Goal: Task Accomplishment & Management: Use online tool/utility

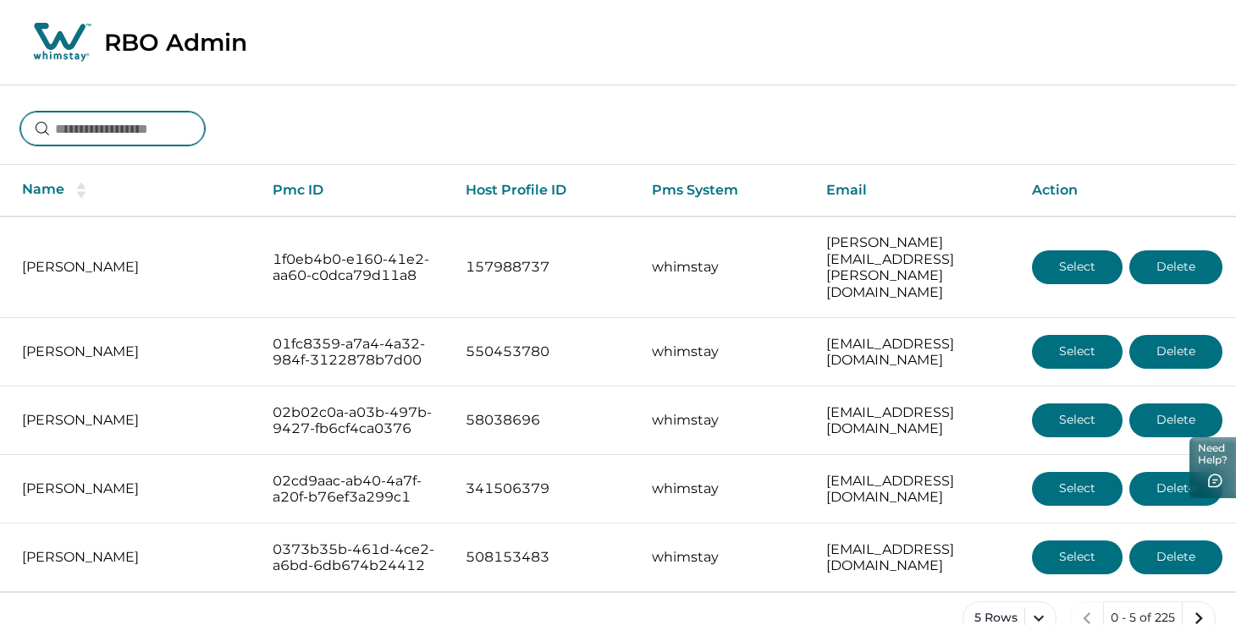
click at [191, 117] on input at bounding box center [112, 129] width 185 height 34
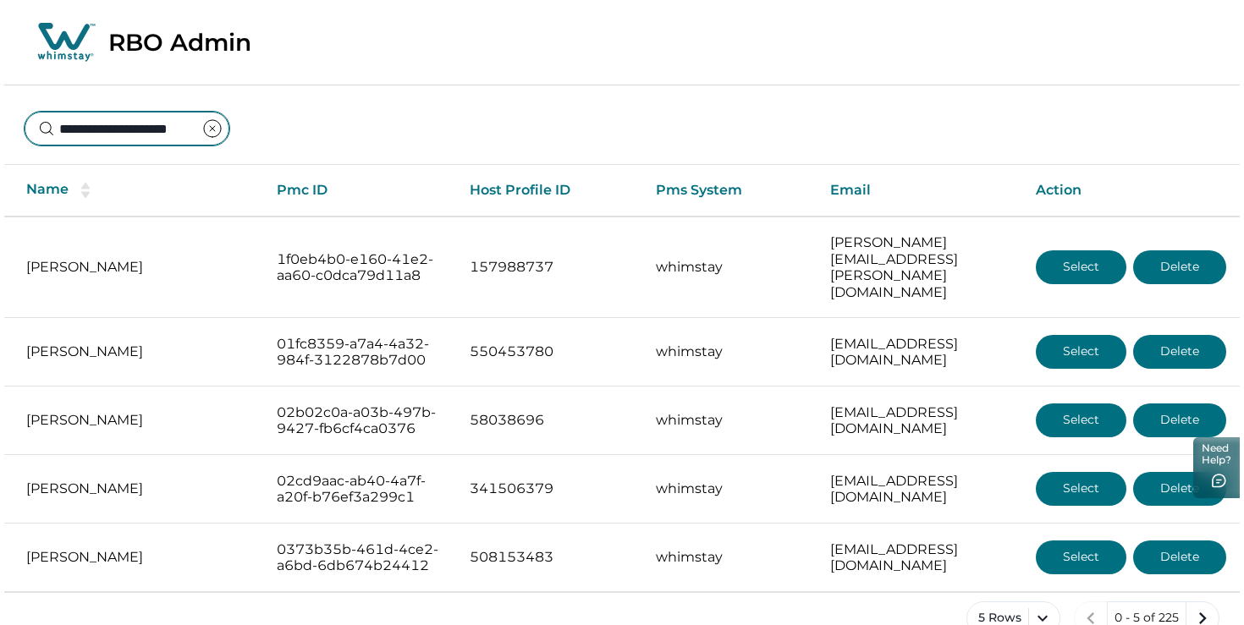
scroll to position [0, 21]
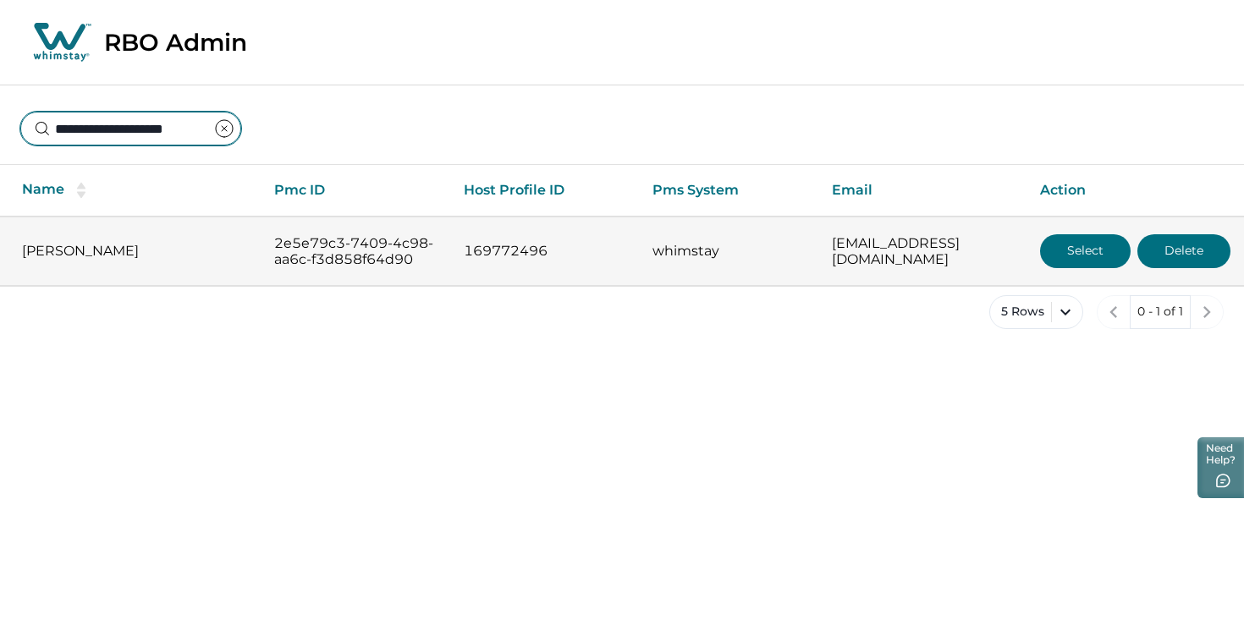
type input "**********"
click at [1083, 252] on button "Select" at bounding box center [1085, 251] width 91 height 34
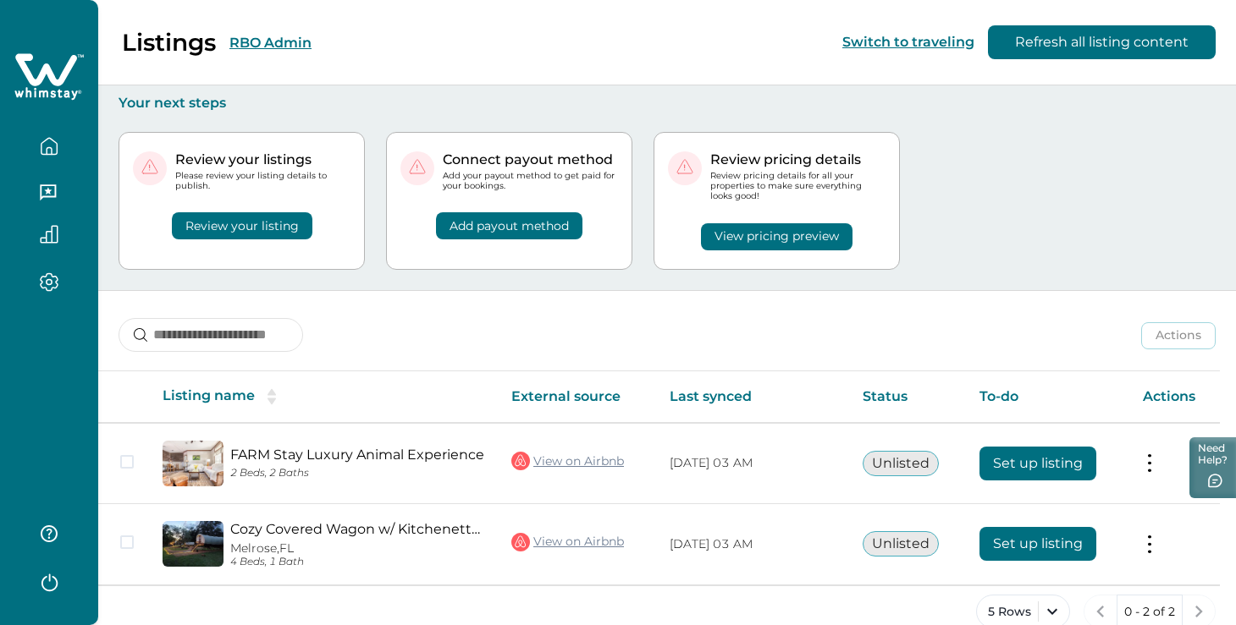
scroll to position [30, 0]
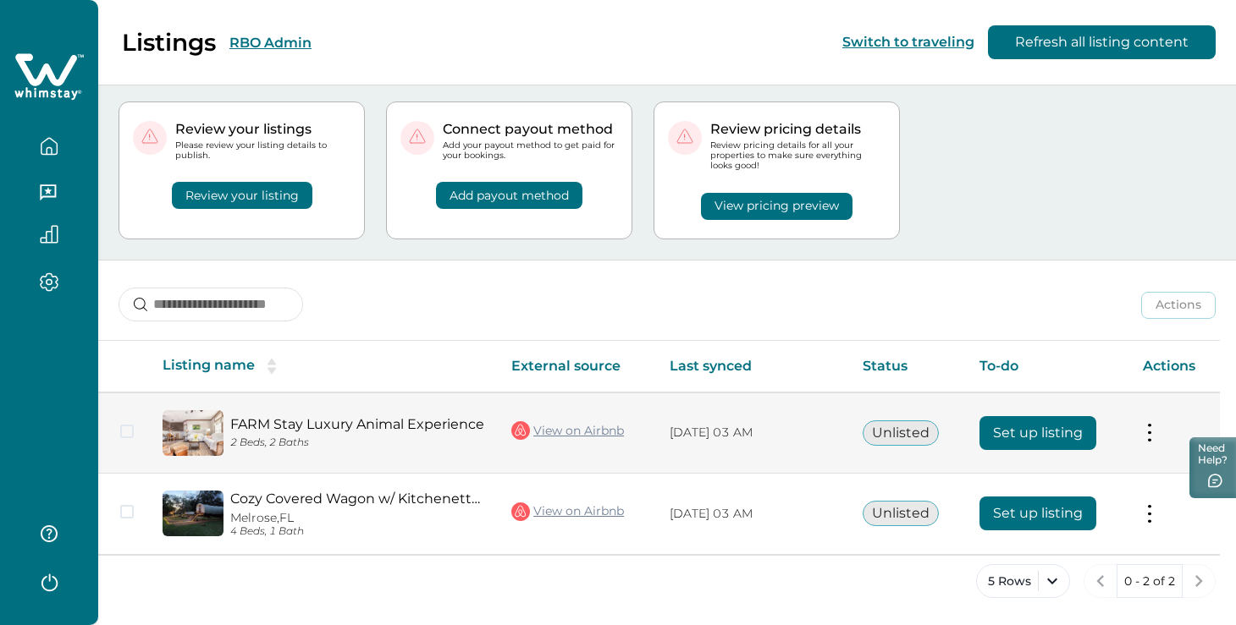
click at [1014, 430] on button "Set up listing" at bounding box center [1037, 433] width 117 height 34
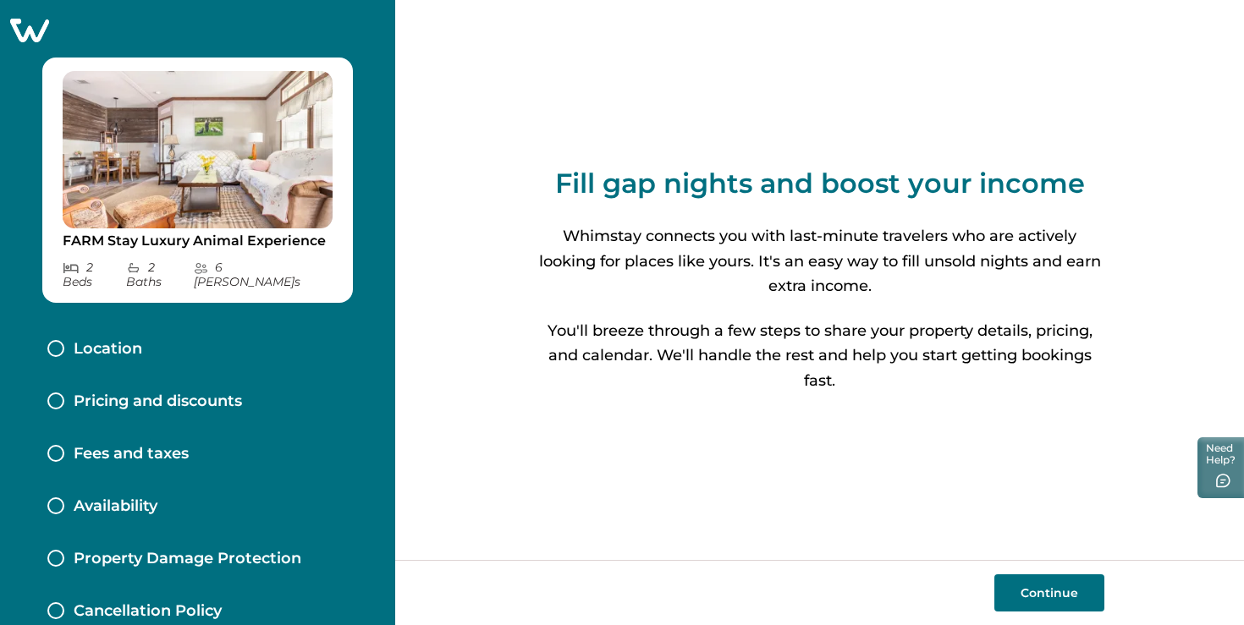
scroll to position [119, 0]
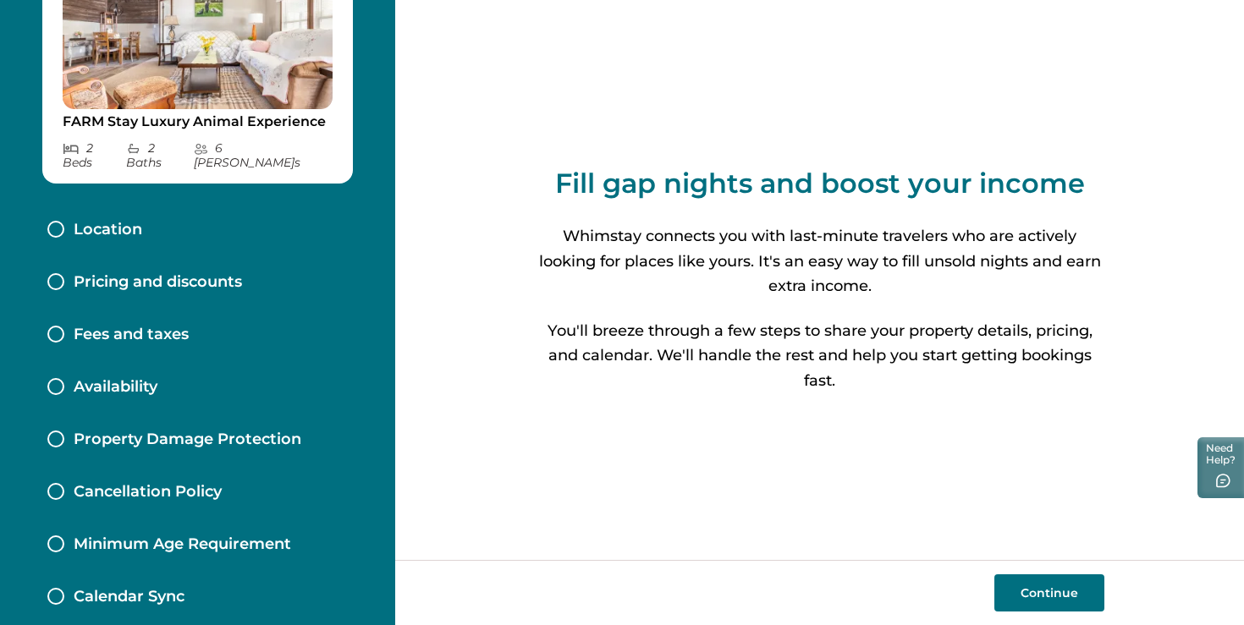
click at [111, 593] on div "Calendar Sync" at bounding box center [198, 597] width 328 height 52
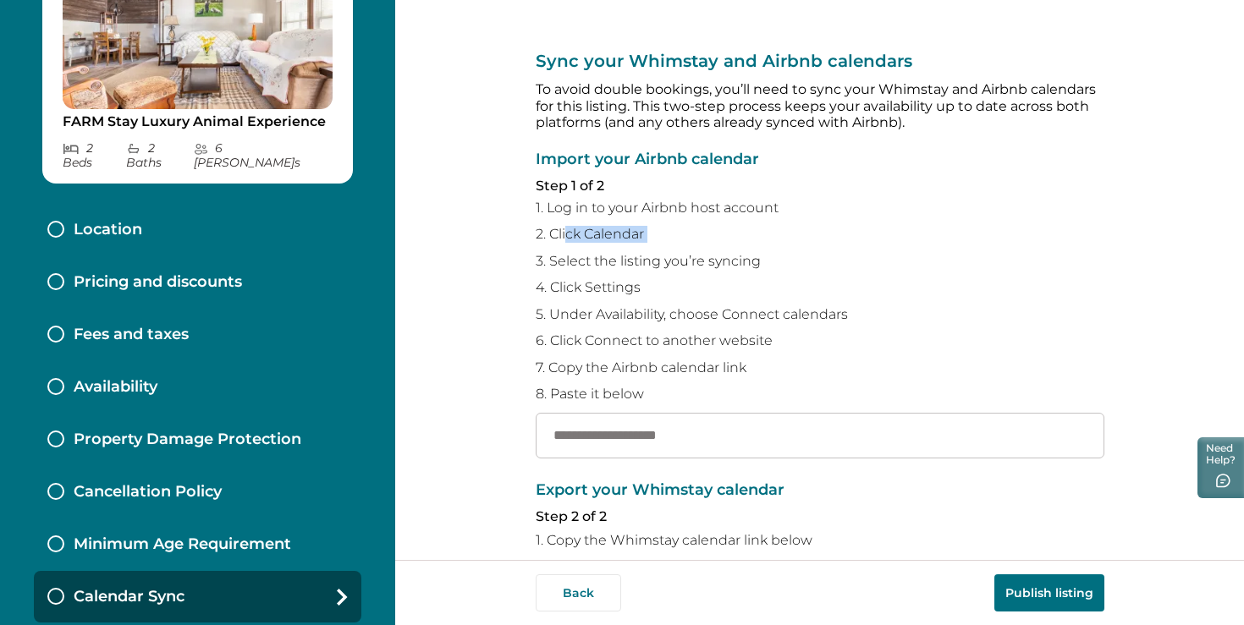
drag, startPoint x: 562, startPoint y: 230, endPoint x: 699, endPoint y: 251, distance: 138.6
click at [699, 251] on div "Import your Airbnb calendar Step 1 of 2 1. Log in to your Airbnb host account 2…" at bounding box center [820, 305] width 569 height 307
drag, startPoint x: 595, startPoint y: 251, endPoint x: 768, endPoint y: 251, distance: 172.7
click at [768, 251] on div "Import your Airbnb calendar Step 1 of 2 1. Log in to your Airbnb host account 2…" at bounding box center [820, 305] width 569 height 307
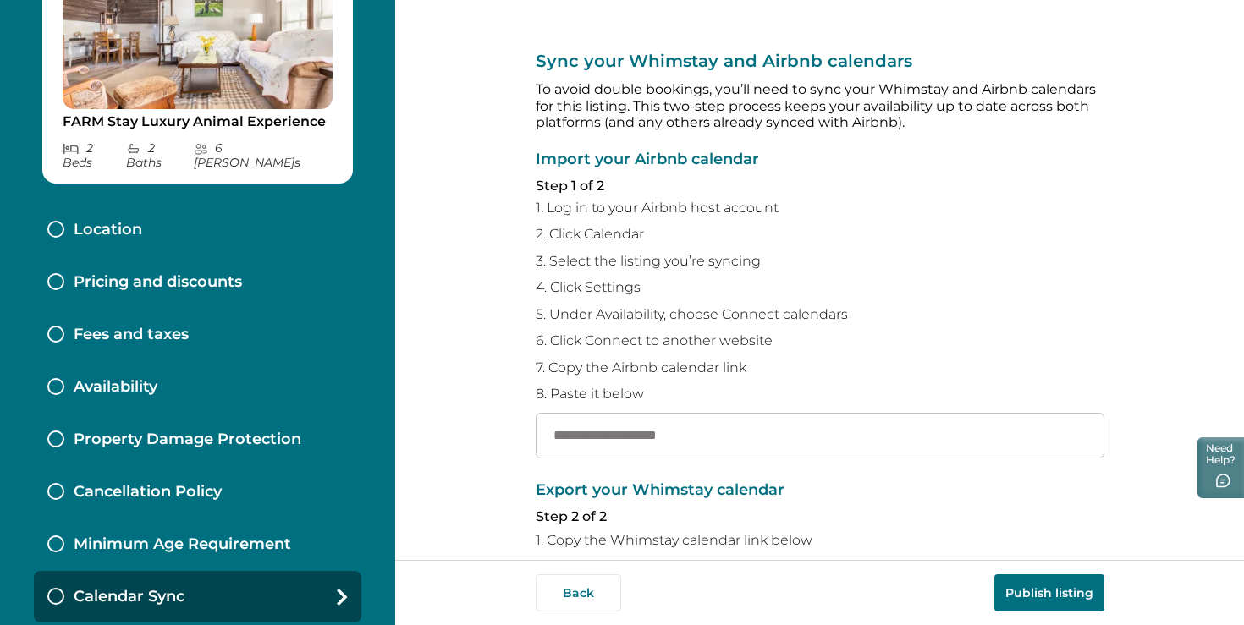
click at [768, 251] on div "Import your Airbnb calendar Step 1 of 2 1. Log in to your Airbnb host account 2…" at bounding box center [820, 305] width 569 height 307
drag, startPoint x: 598, startPoint y: 295, endPoint x: 723, endPoint y: 297, distance: 124.4
click at [723, 297] on div "Import your Airbnb calendar Step 1 of 2 1. Log in to your Airbnb host account 2…" at bounding box center [820, 305] width 569 height 307
click at [730, 322] on p "5. Under Availability, choose Connect calendars" at bounding box center [820, 314] width 569 height 17
drag, startPoint x: 537, startPoint y: 285, endPoint x: 821, endPoint y: 323, distance: 286.9
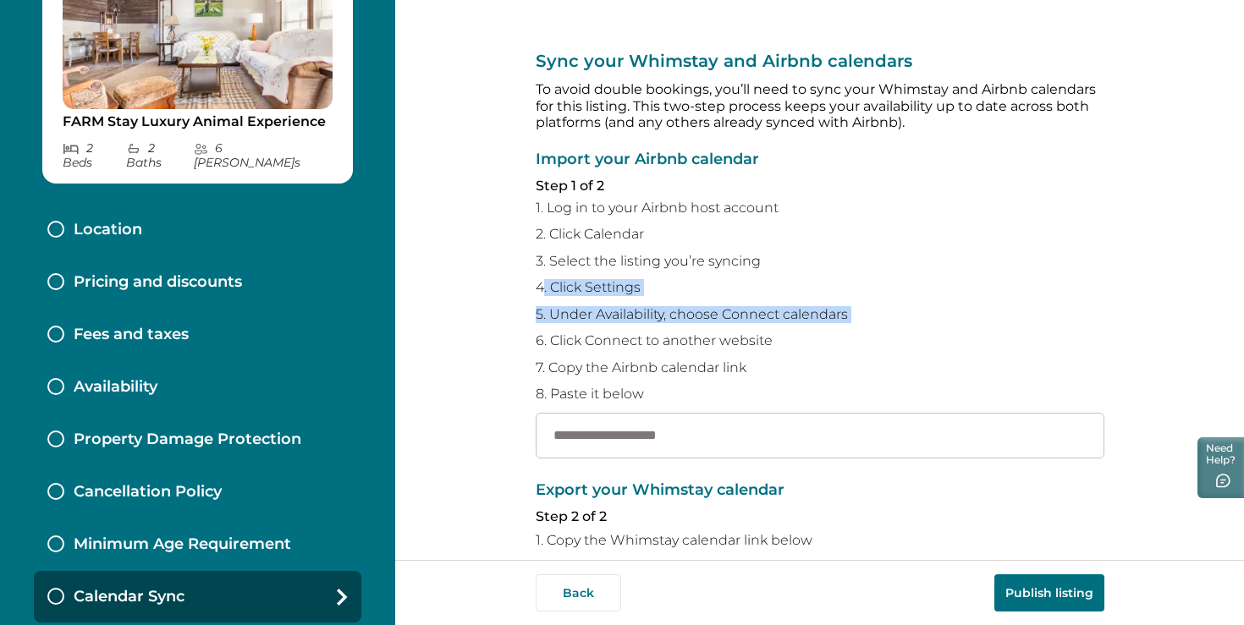
click at [821, 323] on div "Import your Airbnb calendar Step 1 of 2 1. Log in to your Airbnb host account 2…" at bounding box center [820, 305] width 569 height 307
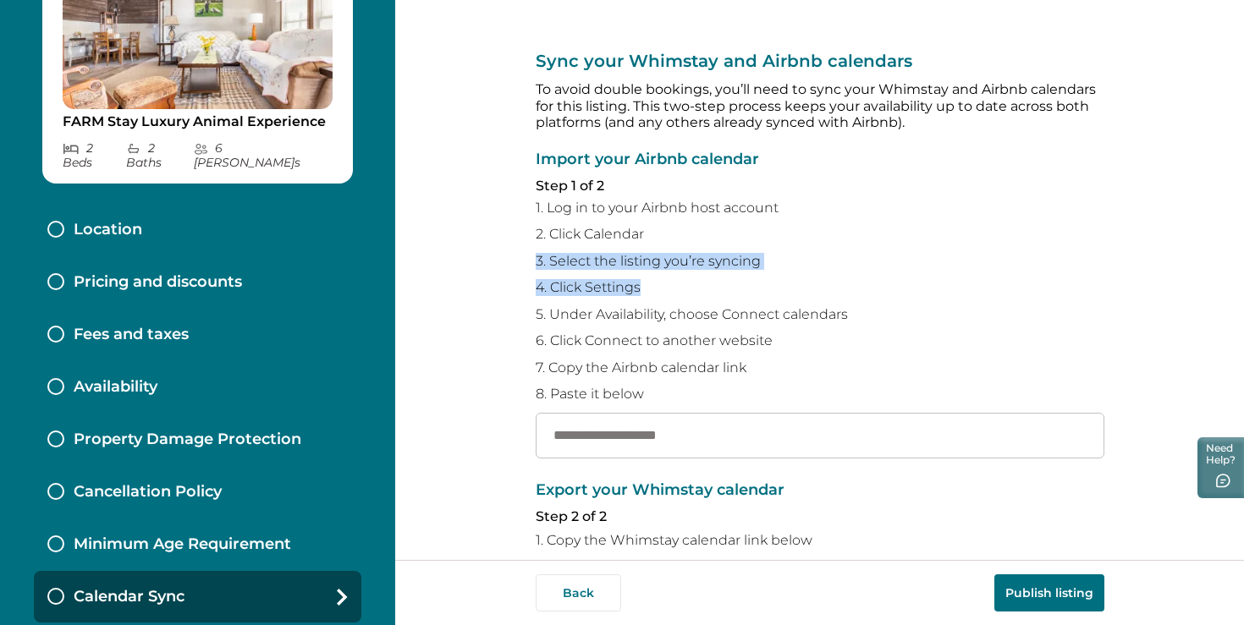
drag, startPoint x: 636, startPoint y: 284, endPoint x: 506, endPoint y: 253, distance: 133.2
click at [506, 253] on div "**********" at bounding box center [819, 280] width 849 height 560
click at [603, 284] on p "4. Click Settings" at bounding box center [820, 287] width 569 height 17
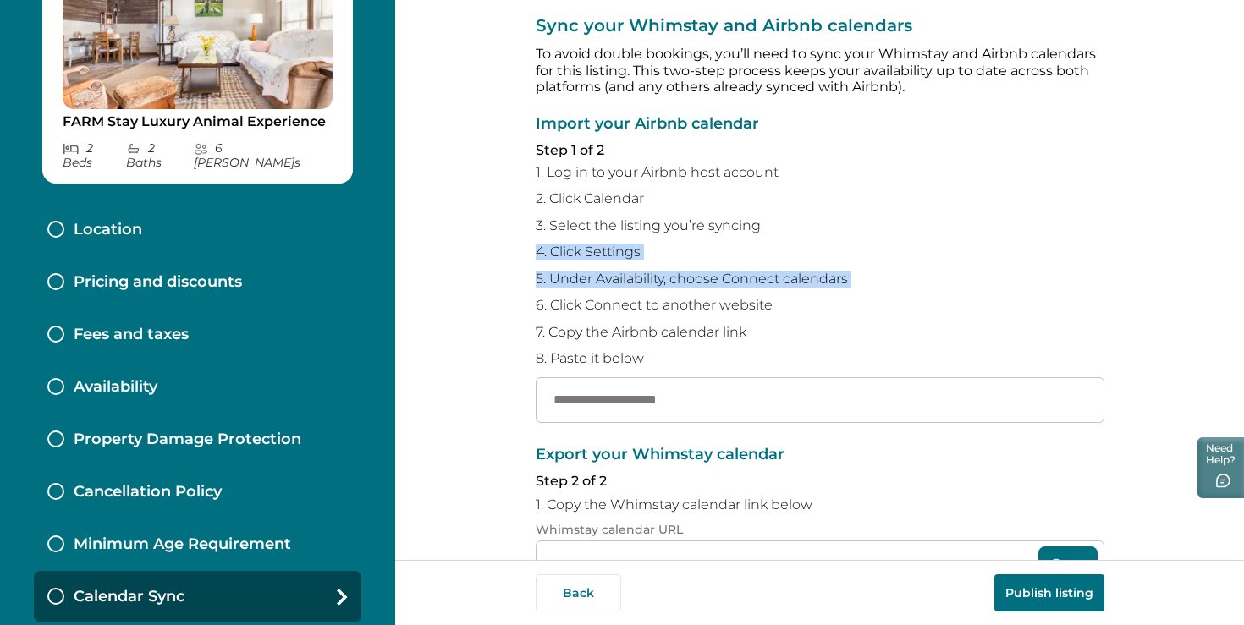
drag, startPoint x: 533, startPoint y: 247, endPoint x: 662, endPoint y: 287, distance: 134.7
click at [662, 287] on div "Import your Airbnb calendar Step 1 of 2 1. Log in to your Airbnb host account 2…" at bounding box center [820, 269] width 569 height 307
click at [673, 281] on p "5. Under Availability, choose Connect calendars" at bounding box center [820, 279] width 569 height 17
drag, startPoint x: 670, startPoint y: 281, endPoint x: 529, endPoint y: 256, distance: 142.6
click at [529, 256] on div "**********" at bounding box center [819, 280] width 849 height 560
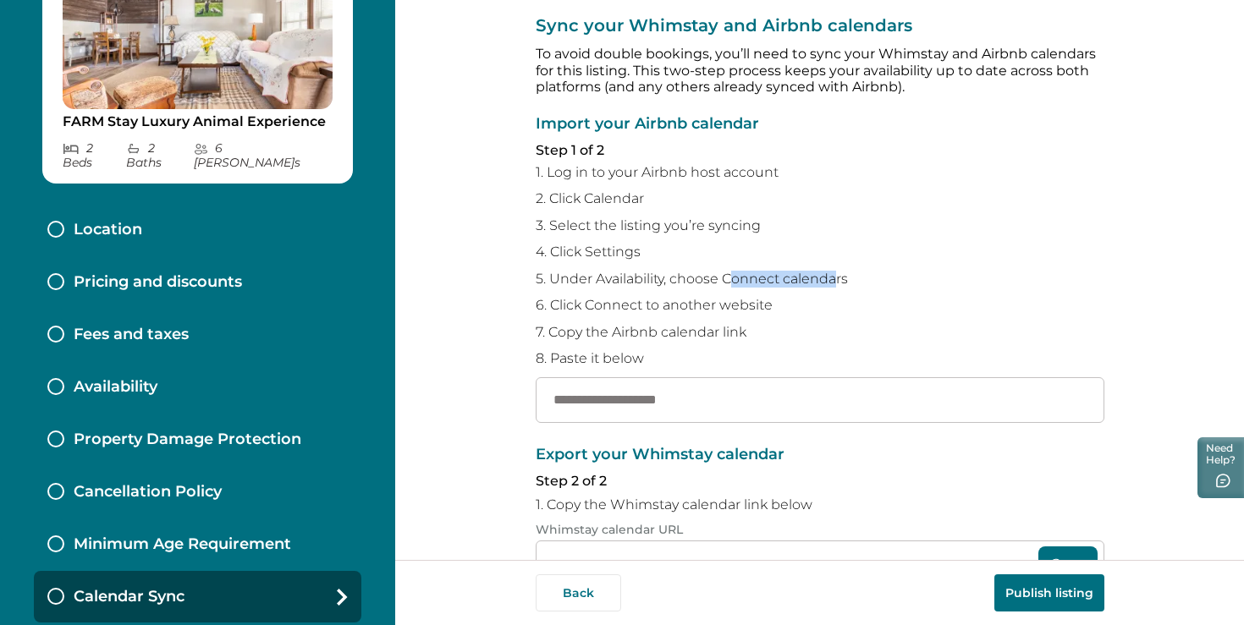
drag, startPoint x: 724, startPoint y: 277, endPoint x: 831, endPoint y: 277, distance: 107.5
click at [831, 277] on p "5. Under Availability, choose Connect calendars" at bounding box center [820, 279] width 569 height 17
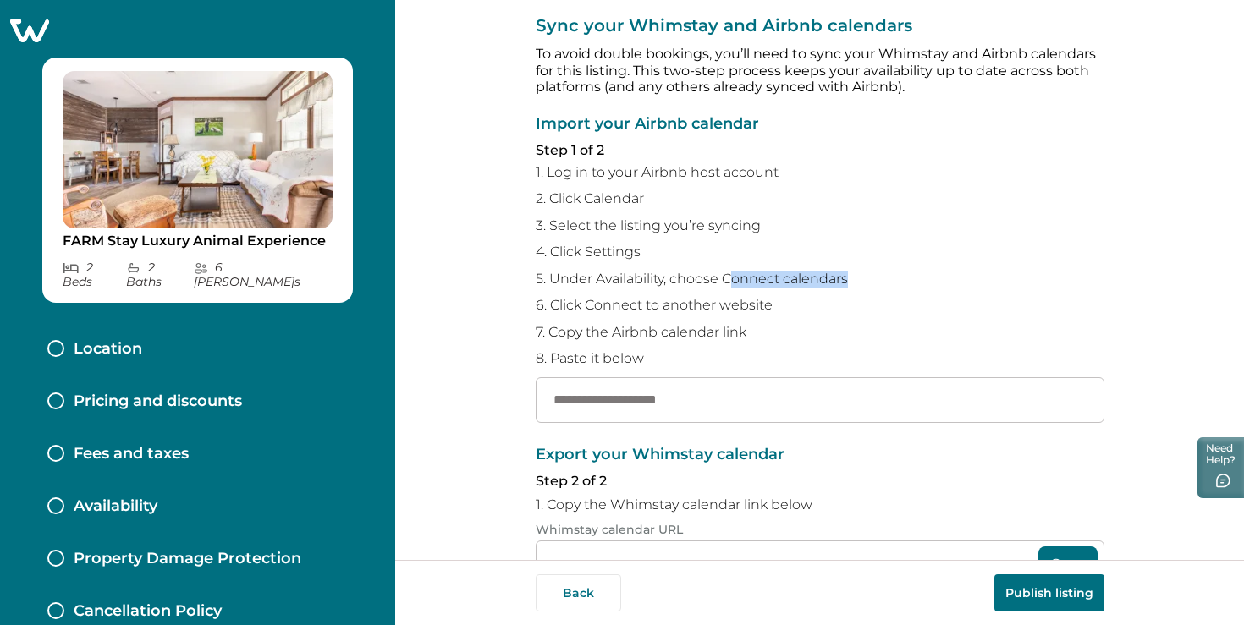
drag, startPoint x: 724, startPoint y: 279, endPoint x: 888, endPoint y: 283, distance: 164.2
click at [888, 282] on p "5. Under Availability, choose Connect calendars" at bounding box center [820, 279] width 569 height 17
click at [687, 304] on p "6. Click Connect to another website" at bounding box center [820, 305] width 569 height 17
drag, startPoint x: 554, startPoint y: 305, endPoint x: 749, endPoint y: 305, distance: 194.7
click at [749, 305] on p "6. Click Connect to another website" at bounding box center [820, 305] width 569 height 17
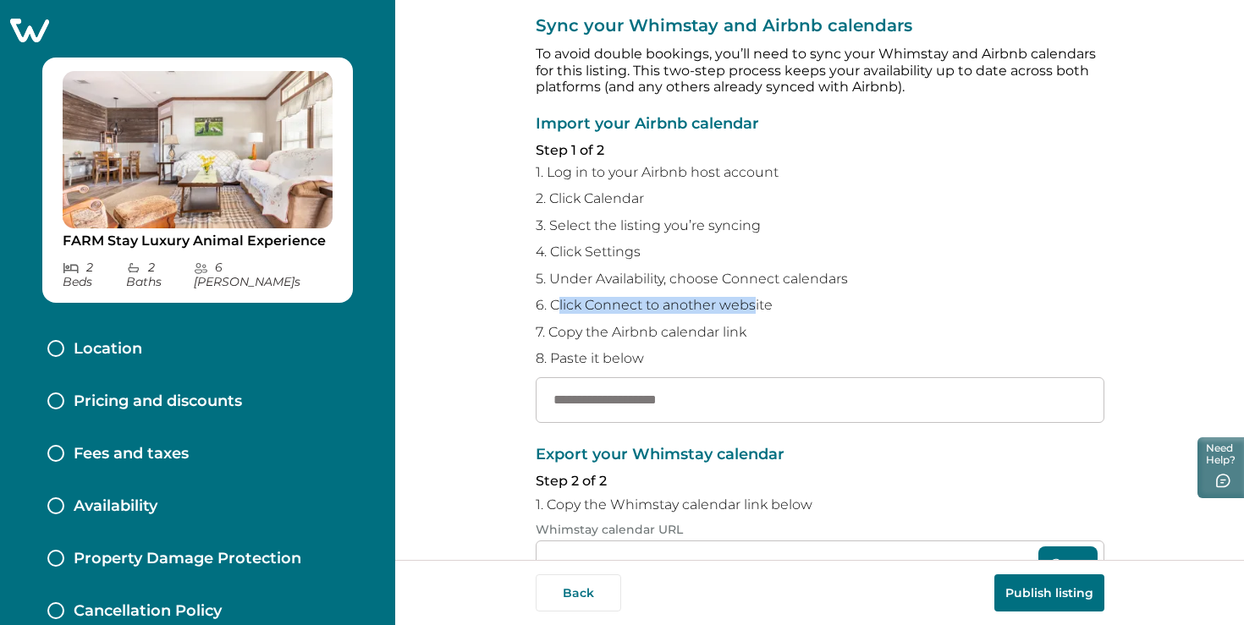
click at [749, 305] on p "6. Click Connect to another website" at bounding box center [820, 305] width 569 height 17
